Goal: Information Seeking & Learning: Check status

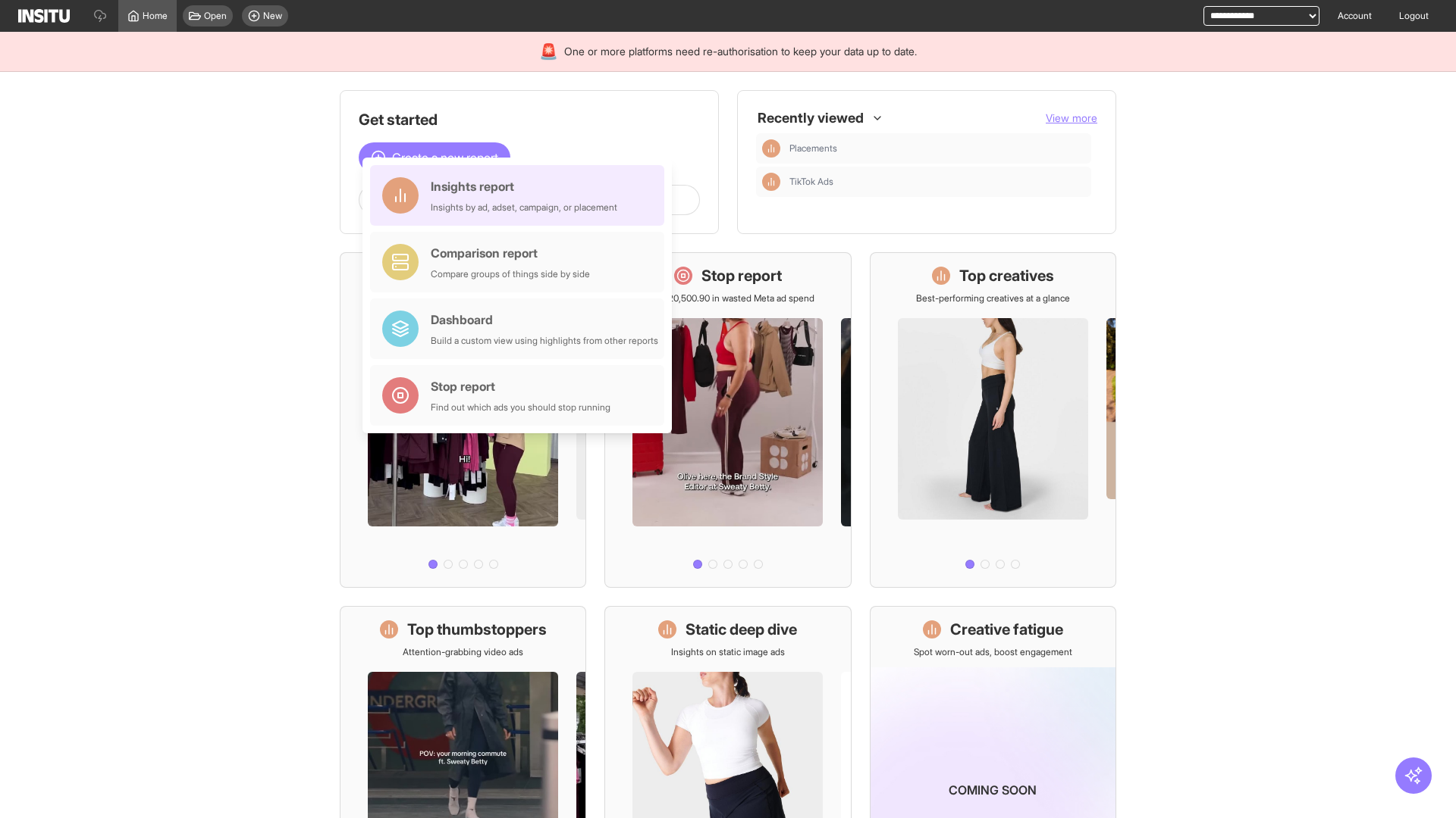
click at [521, 196] on div "Insights report Insights by ad, adset, campaign, or placement" at bounding box center [524, 195] width 186 height 36
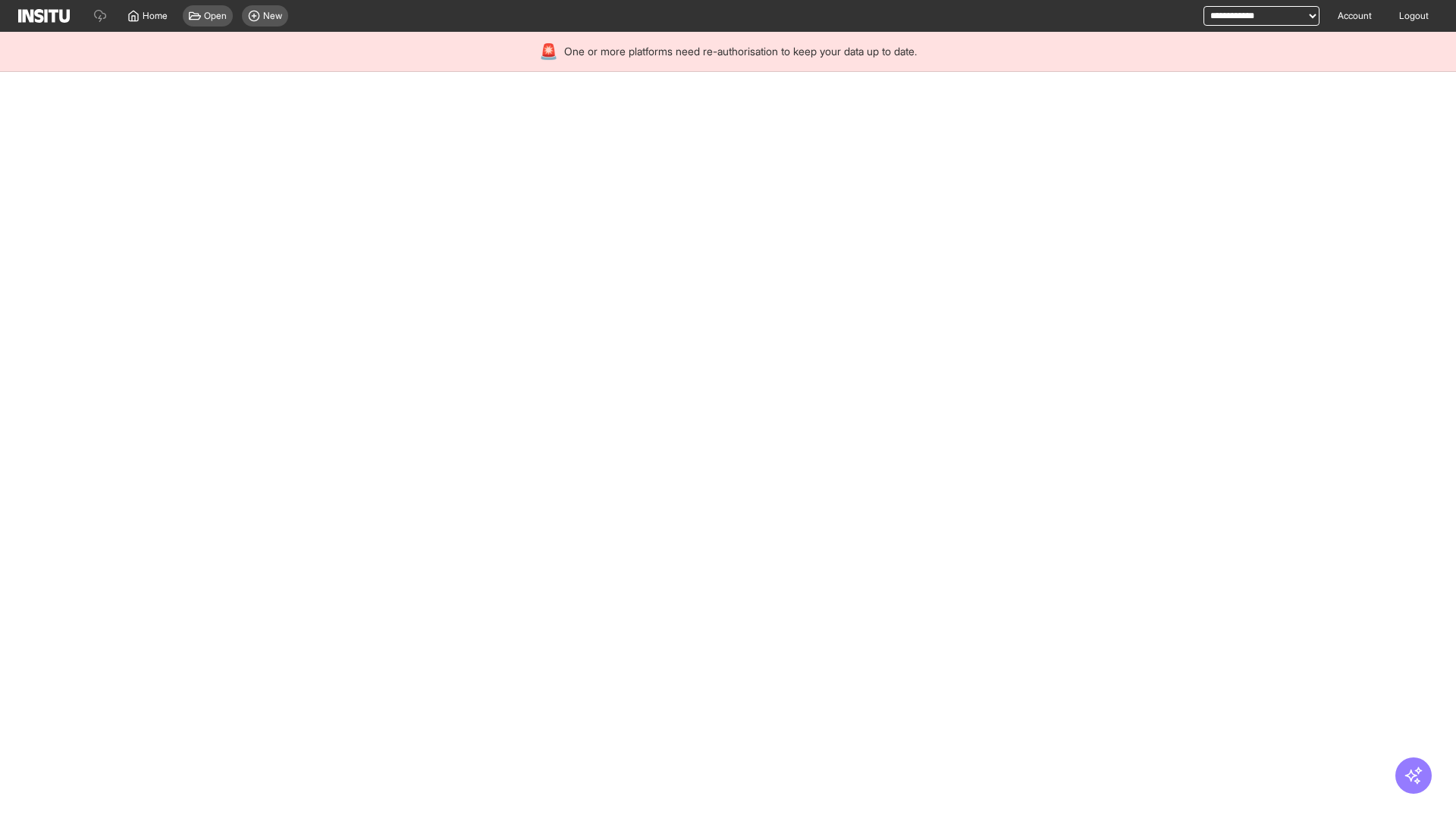
select select "**"
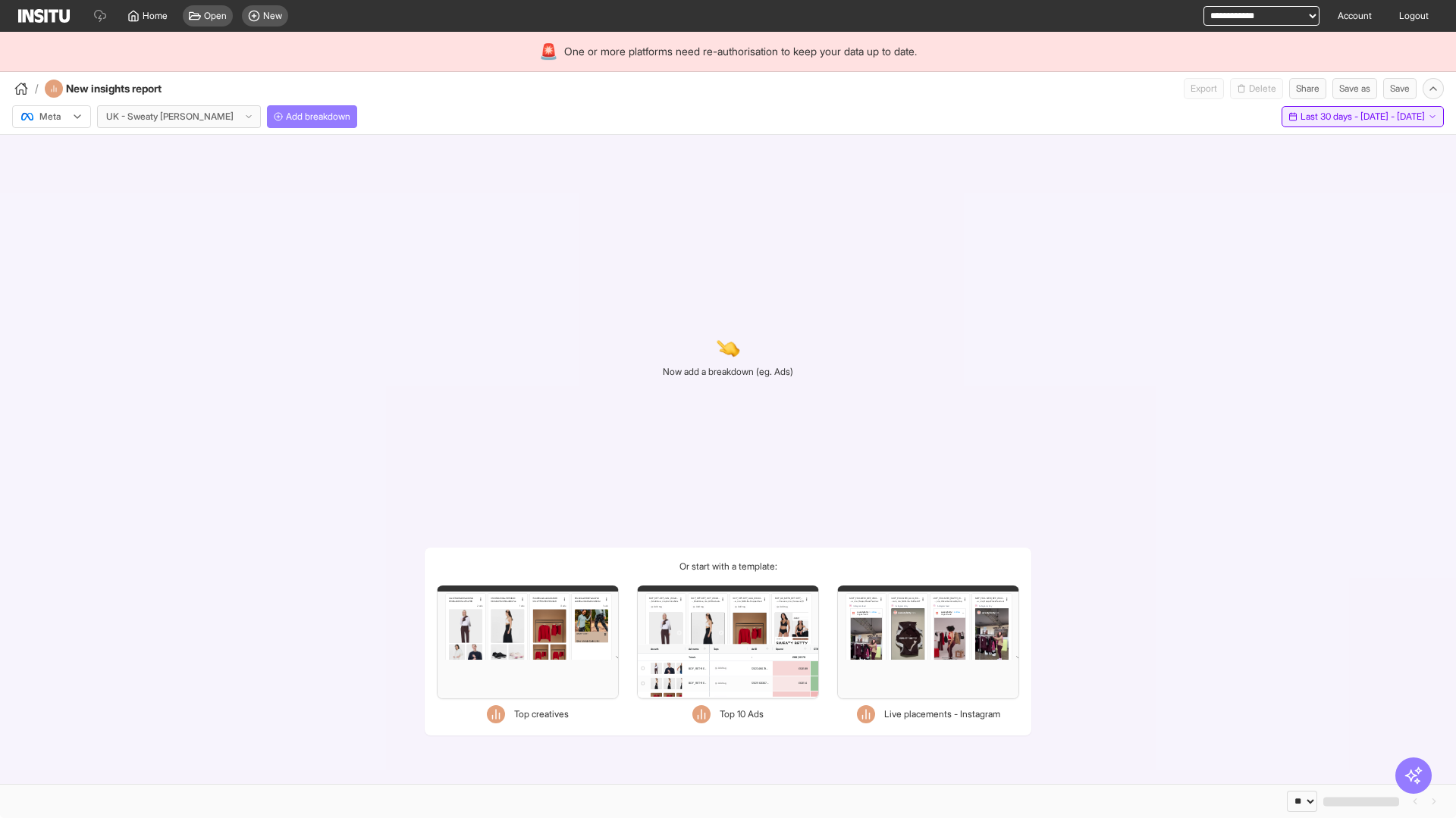
click at [1327, 117] on span "Last 30 days - [DATE] - [DATE]" at bounding box center [1362, 117] width 124 height 12
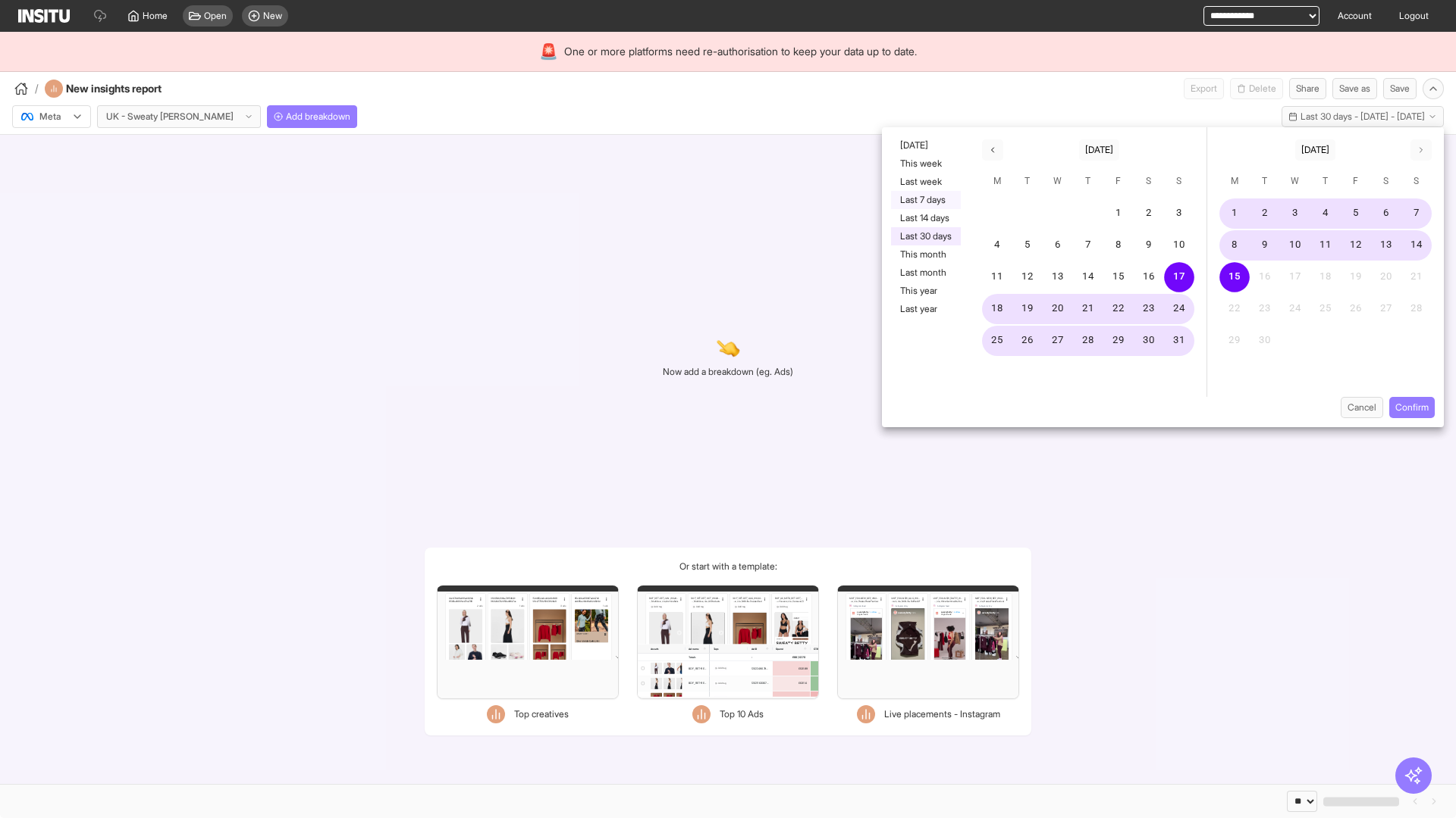
click at [924, 200] on button "Last 7 days" at bounding box center [926, 199] width 70 height 19
